Goal: Navigation & Orientation: Find specific page/section

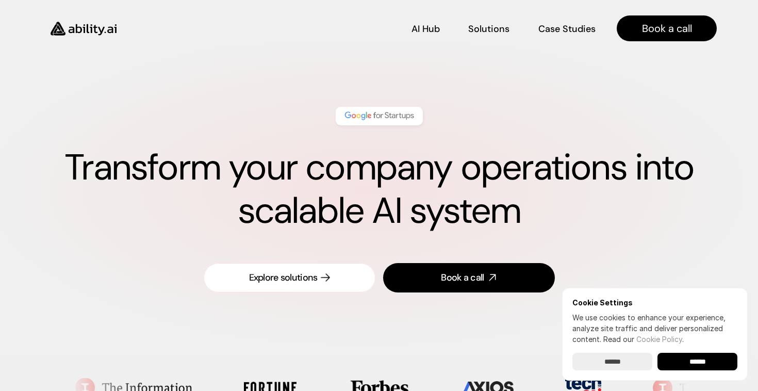
click at [293, 282] on div "Explore solutions" at bounding box center [283, 277] width 69 height 13
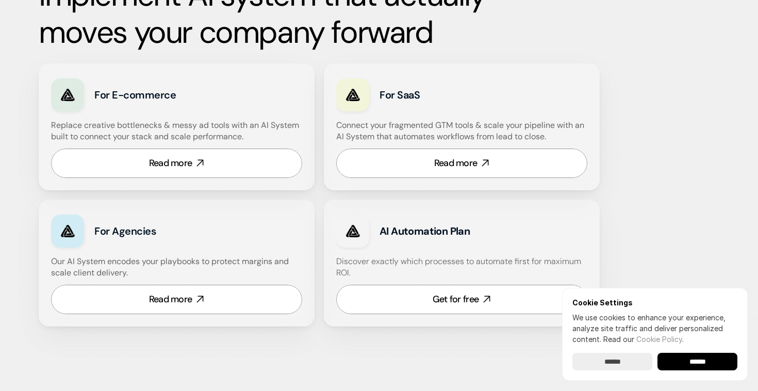
scroll to position [605, 0]
click at [170, 162] on div "Read more" at bounding box center [170, 162] width 43 height 13
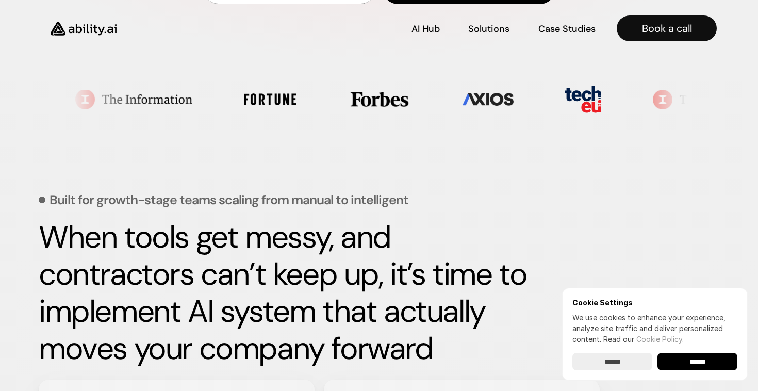
scroll to position [288, 0]
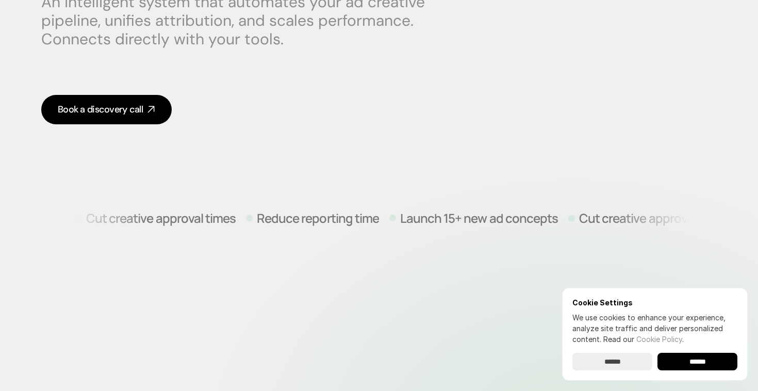
scroll to position [226, 0]
click at [704, 360] on input "******" at bounding box center [697, 362] width 80 height 18
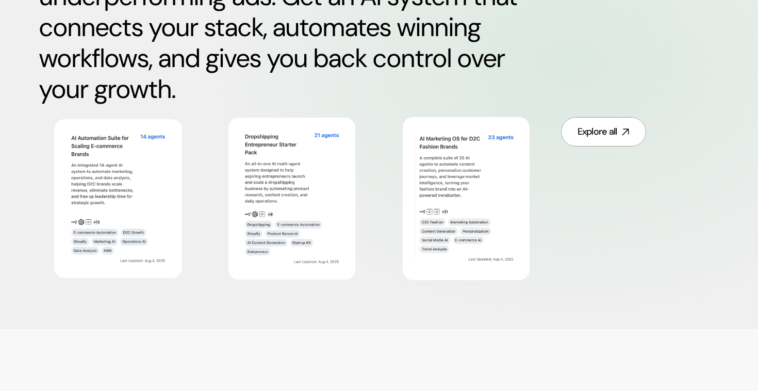
scroll to position [597, 0]
click at [597, 129] on div "Explore all" at bounding box center [597, 131] width 40 height 13
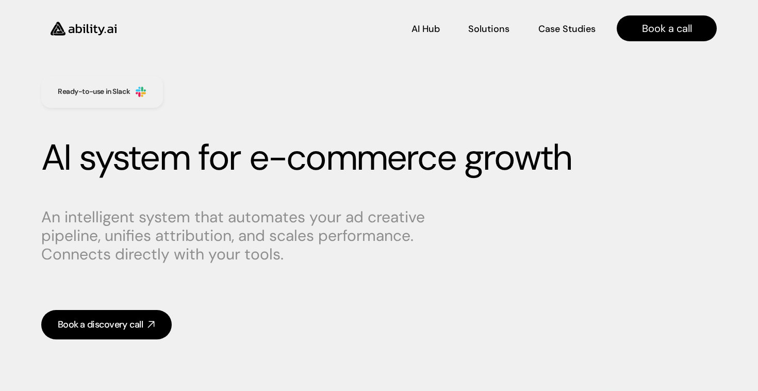
scroll to position [10, 0]
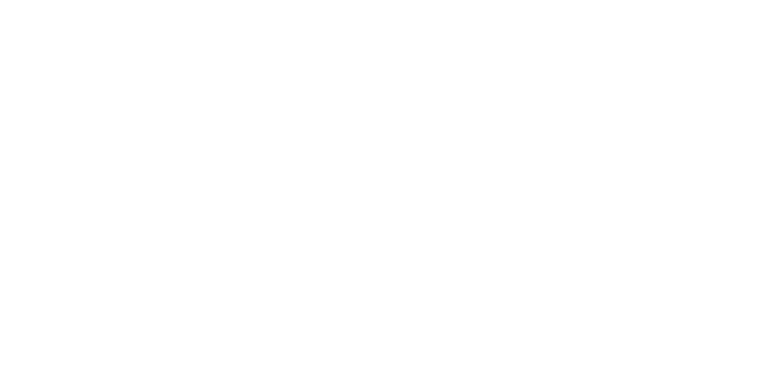
scroll to position [78, 0]
